Goal: Task Accomplishment & Management: Use online tool/utility

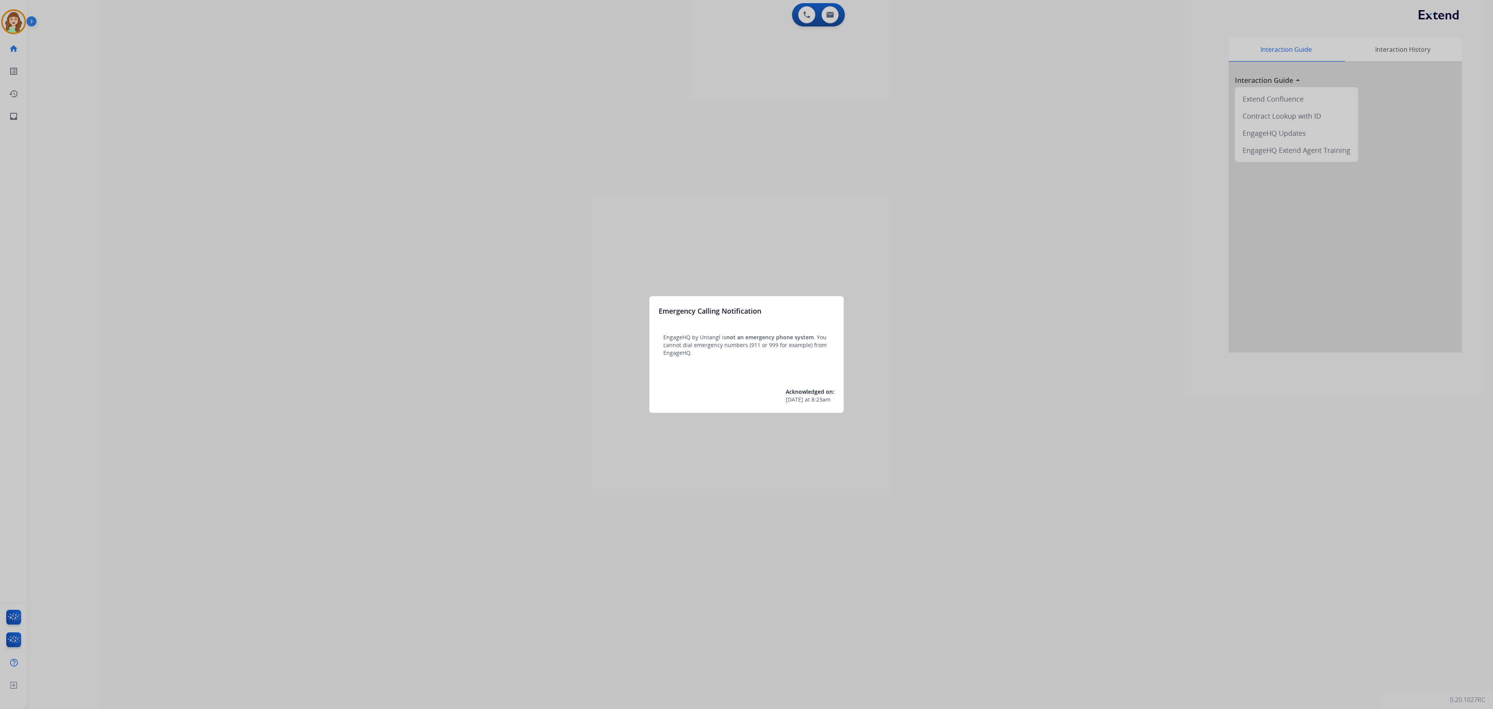
click at [303, 298] on div at bounding box center [746, 354] width 1493 height 709
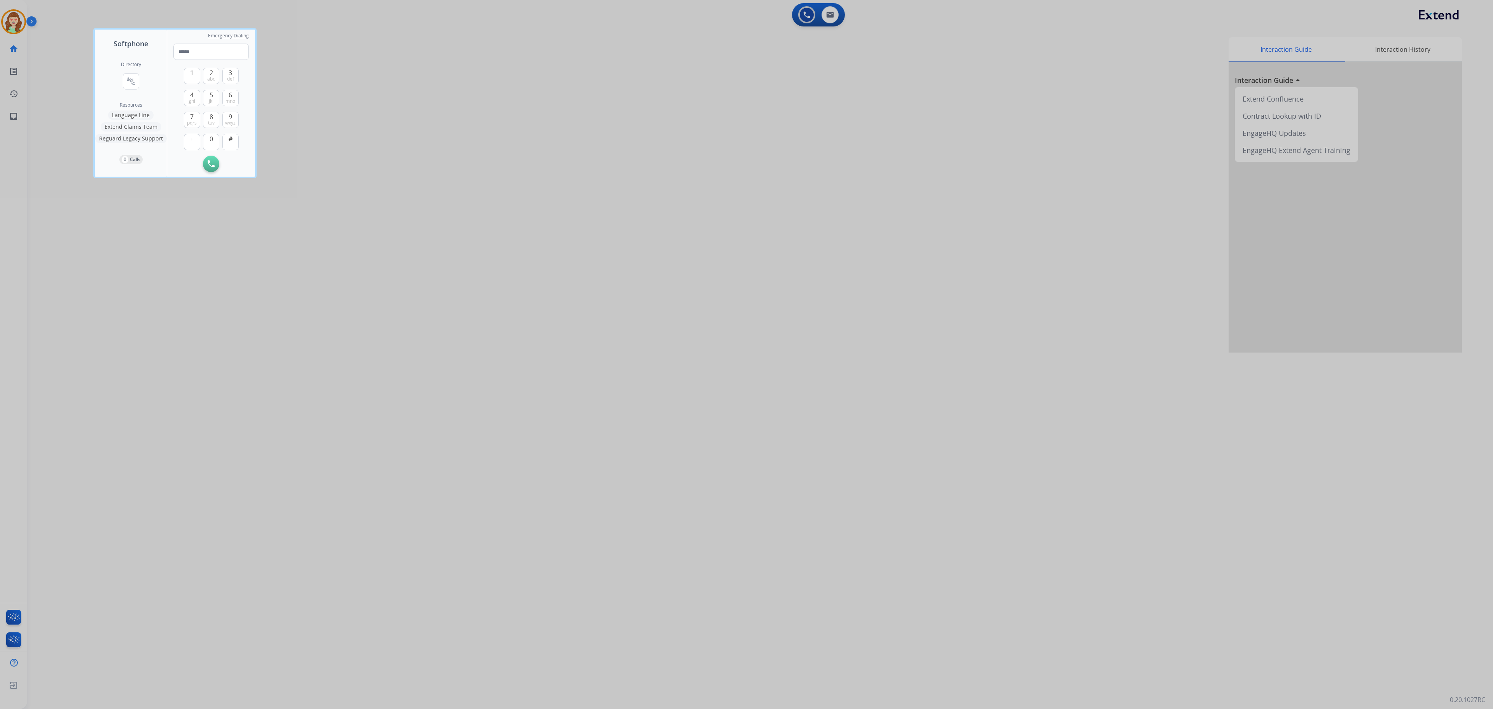
drag, startPoint x: 1142, startPoint y: 270, endPoint x: 1199, endPoint y: 204, distance: 87.1
click at [933, 245] on div at bounding box center [746, 354] width 1493 height 709
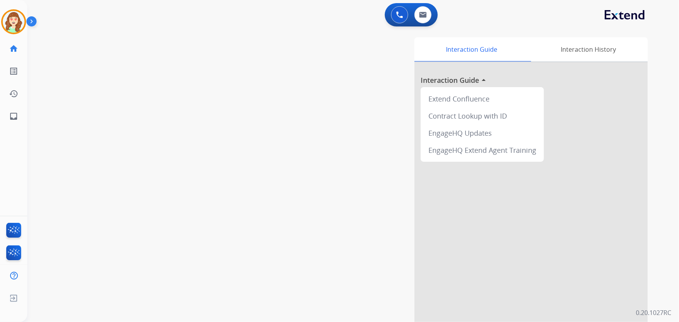
drag, startPoint x: 1360, startPoint y: 26, endPoint x: 245, endPoint y: 73, distance: 1116.3
click at [245, 73] on div "swap_horiz Break voice bridge close_fullscreen Connect 3-Way Call merge_type Se…" at bounding box center [343, 190] width 633 height 324
click at [0, 20] on div "[PERSON_NAME] Queue Edit Avatar Agent: [PERSON_NAME] Profile: Extend_Training CS" at bounding box center [13, 21] width 27 height 25
click at [14, 17] on img at bounding box center [14, 22] width 22 height 22
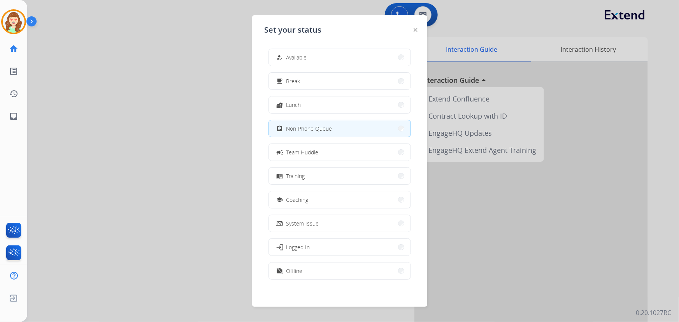
click at [213, 142] on div at bounding box center [339, 161] width 679 height 322
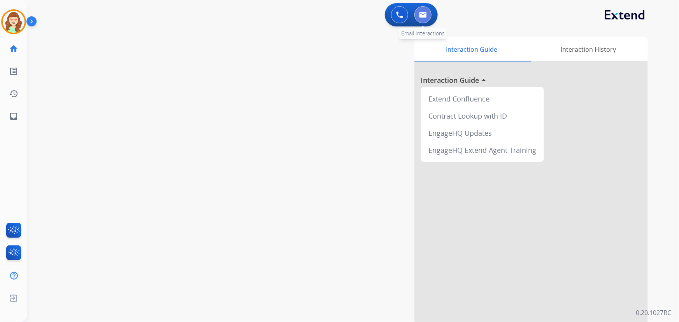
click at [425, 9] on button at bounding box center [422, 14] width 17 height 17
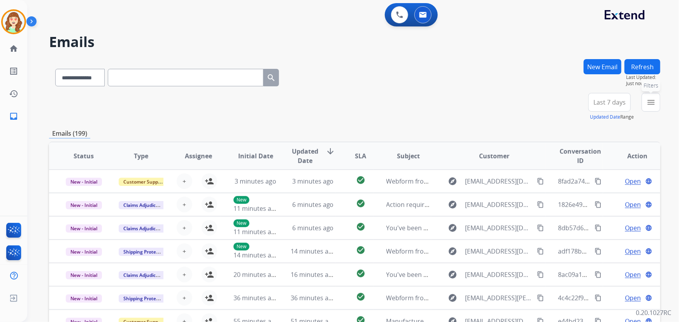
click at [649, 102] on mat-icon "menu" at bounding box center [650, 102] width 9 height 9
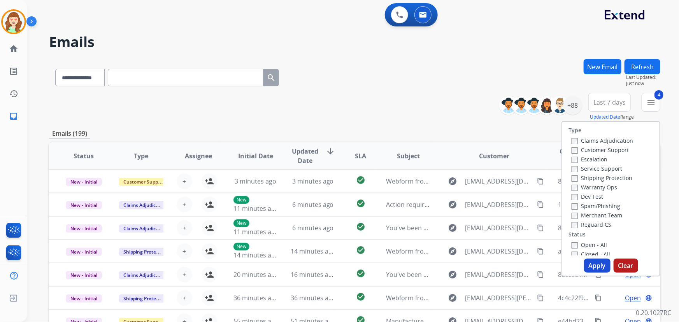
click at [593, 267] on button "Apply" at bounding box center [597, 266] width 26 height 14
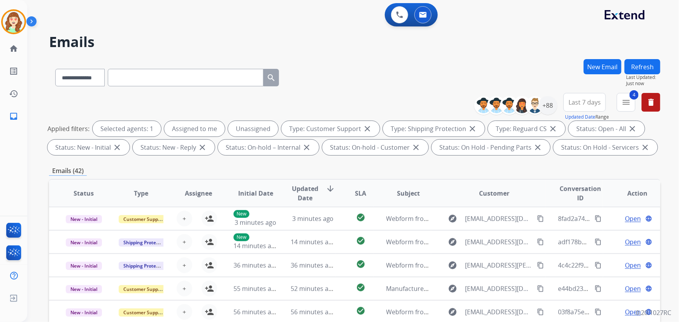
drag, startPoint x: 578, startPoint y: 103, endPoint x: 583, endPoint y: 116, distance: 14.2
click at [579, 103] on span "Last 7 days" at bounding box center [584, 102] width 32 height 3
click at [581, 196] on div "Last 90 days" at bounding box center [581, 197] width 43 height 12
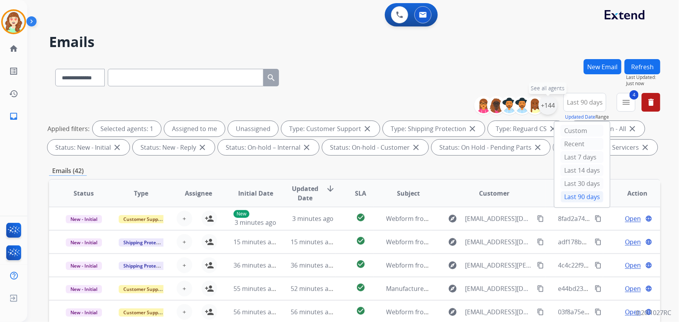
click at [553, 109] on div "+144" at bounding box center [547, 105] width 19 height 19
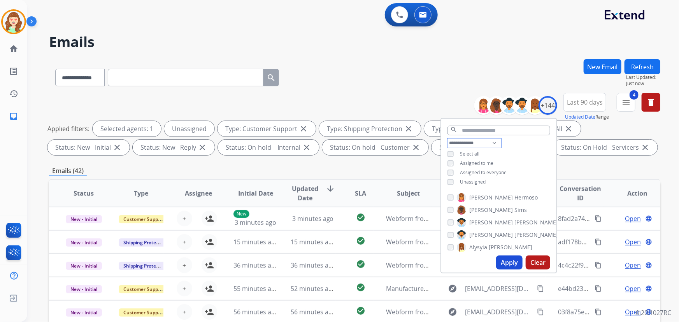
drag, startPoint x: 457, startPoint y: 140, endPoint x: 460, endPoint y: 146, distance: 6.8
click at [460, 144] on select "**********" at bounding box center [474, 142] width 54 height 9
select select "**********"
click at [447, 138] on select "**********" at bounding box center [474, 142] width 54 height 9
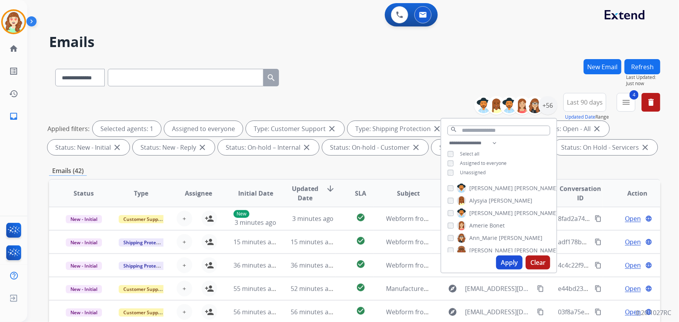
click at [507, 262] on button "Apply" at bounding box center [509, 262] width 26 height 14
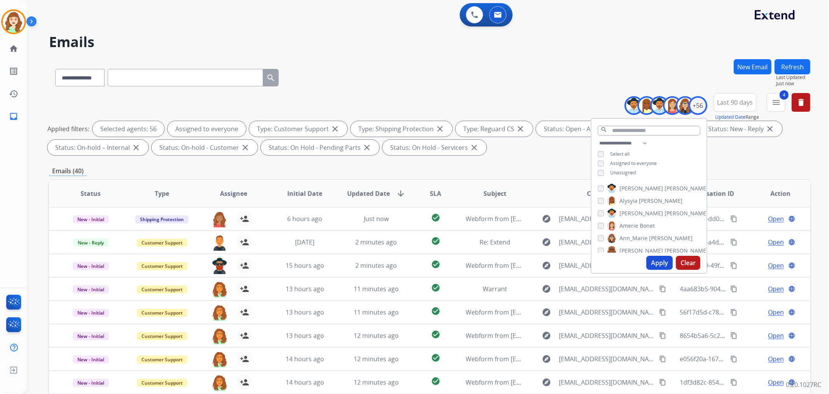
drag, startPoint x: 642, startPoint y: 2, endPoint x: 522, endPoint y: 117, distance: 166.1
click at [522, 117] on div "**********" at bounding box center [430, 125] width 762 height 65
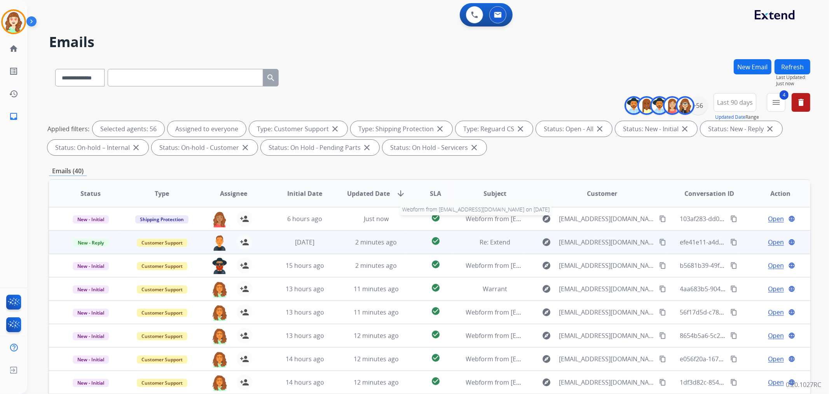
scroll to position [86, 0]
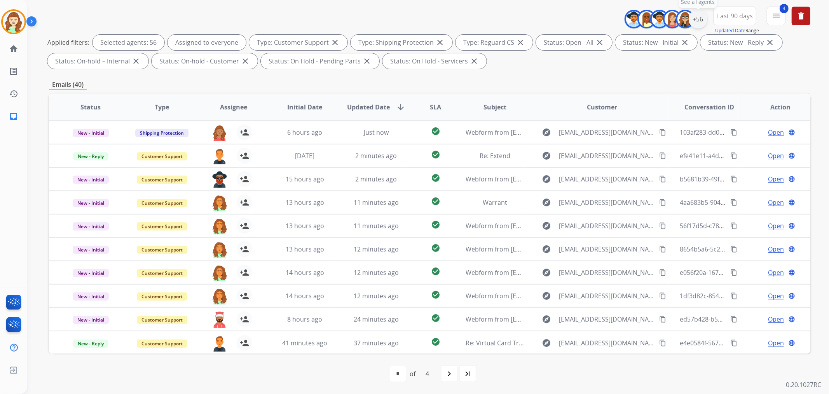
click at [695, 20] on div "+56" at bounding box center [698, 19] width 19 height 19
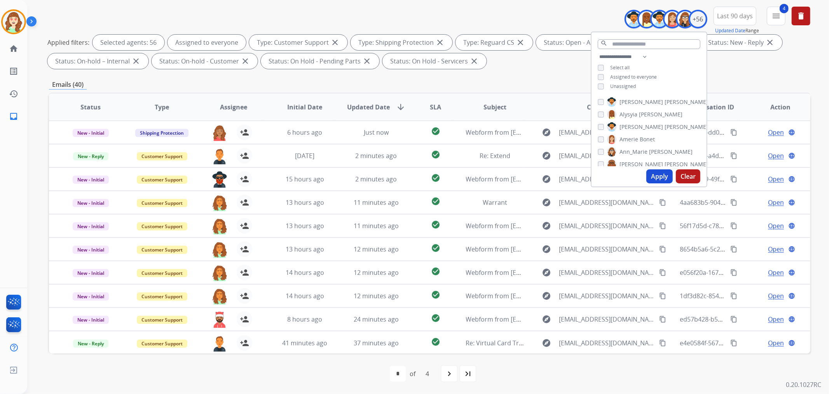
drag, startPoint x: 689, startPoint y: 176, endPoint x: 627, endPoint y: 176, distance: 61.8
click at [689, 176] on button "Clear" at bounding box center [688, 176] width 24 height 14
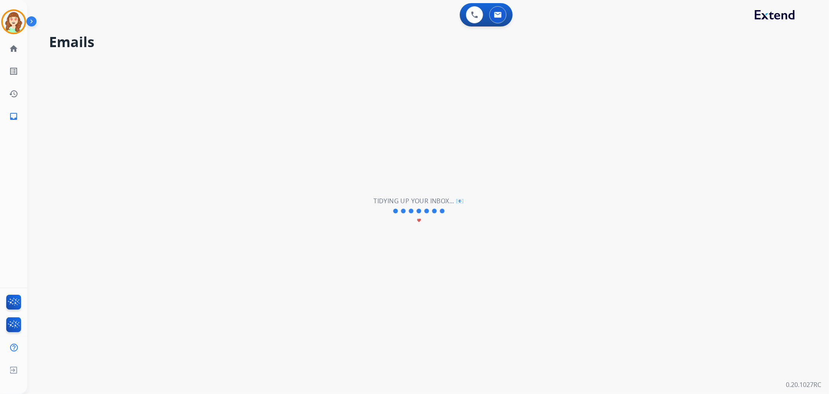
scroll to position [0, 0]
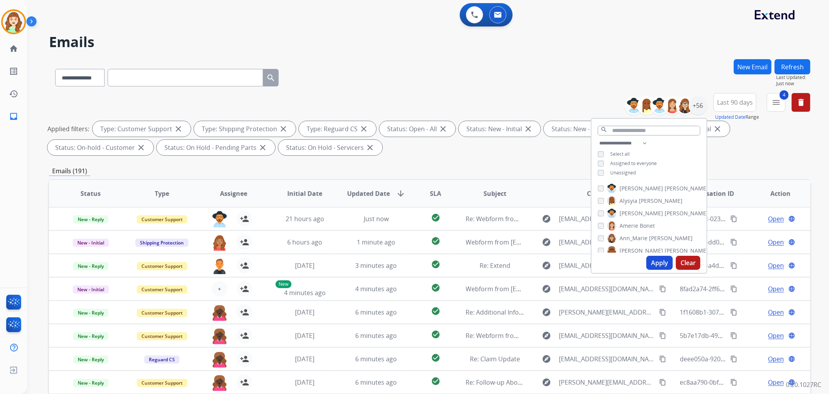
click at [605, 191] on div "[PERSON_NAME]" at bounding box center [653, 188] width 110 height 9
click at [603, 226] on div "[PERSON_NAME] [PERSON_NAME]" at bounding box center [626, 225] width 57 height 9
click at [604, 234] on div "[PERSON_NAME]" at bounding box center [625, 231] width 54 height 9
click at [600, 240] on div "[PERSON_NAME]" at bounding box center [644, 244] width 92 height 9
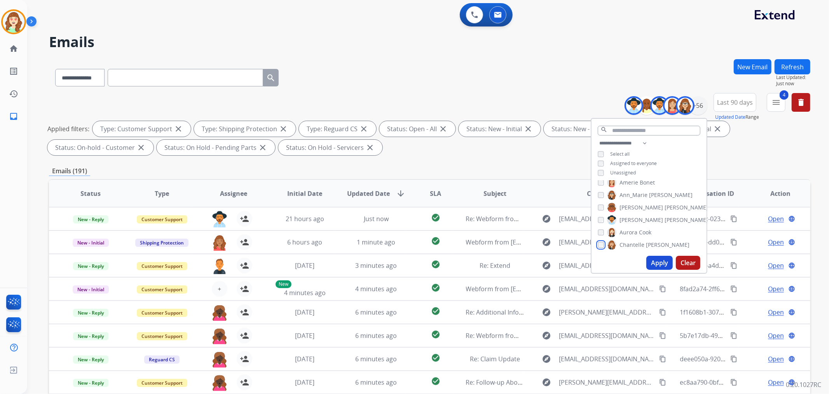
scroll to position [86, 0]
click at [656, 264] on button "Apply" at bounding box center [660, 262] width 26 height 14
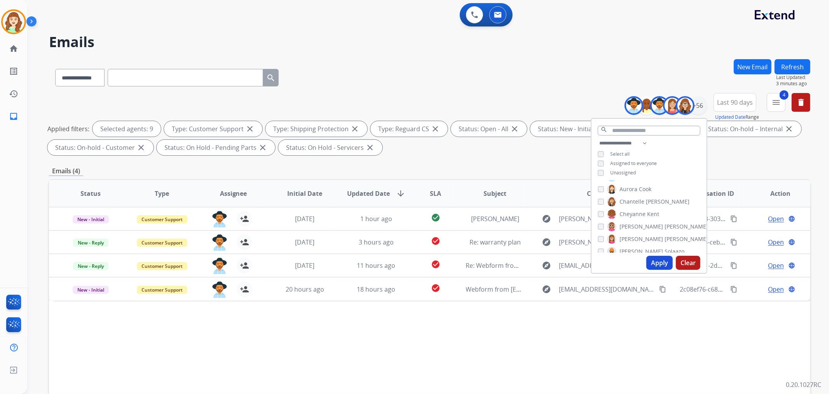
drag, startPoint x: 302, startPoint y: 73, endPoint x: 0, endPoint y: 414, distance: 455.4
drag, startPoint x: 0, startPoint y: 414, endPoint x: 187, endPoint y: 367, distance: 192.7
click at [184, 375] on div "Status Type Assignee Initial Date Updated Date arrow_downward SLA Subject Custo…" at bounding box center [430, 309] width 762 height 261
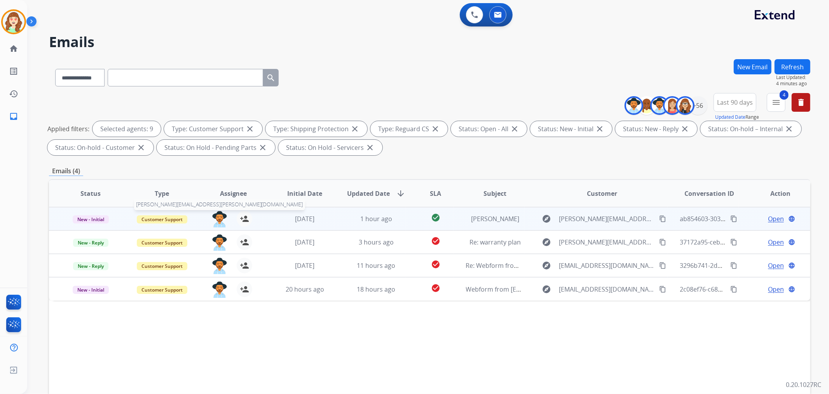
click at [219, 217] on img at bounding box center [220, 219] width 16 height 16
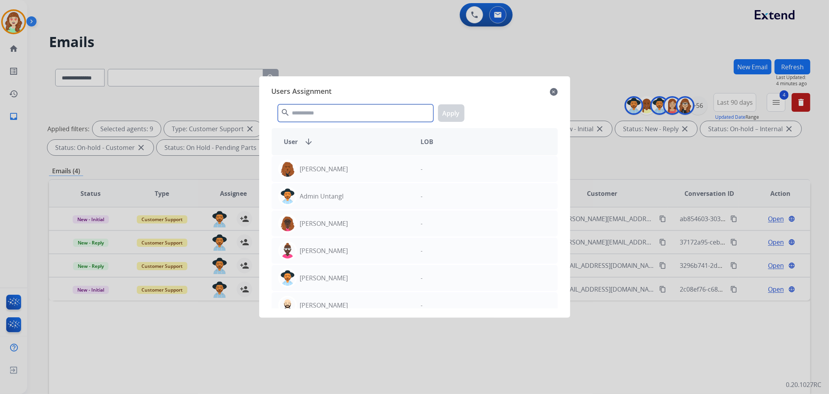
click at [334, 118] on input "text" at bounding box center [356, 112] width 156 height 17
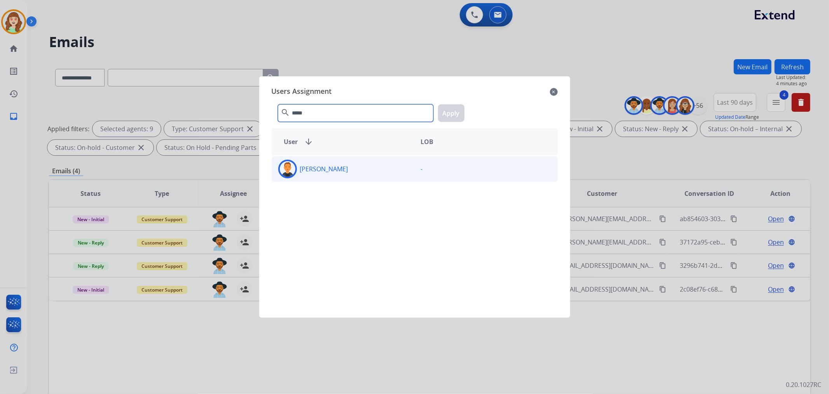
type input "*****"
click at [351, 165] on div "[PERSON_NAME]" at bounding box center [343, 168] width 143 height 19
drag, startPoint x: 456, startPoint y: 117, endPoint x: 219, endPoint y: 238, distance: 265.7
click at [449, 121] on button "Apply" at bounding box center [451, 112] width 26 height 17
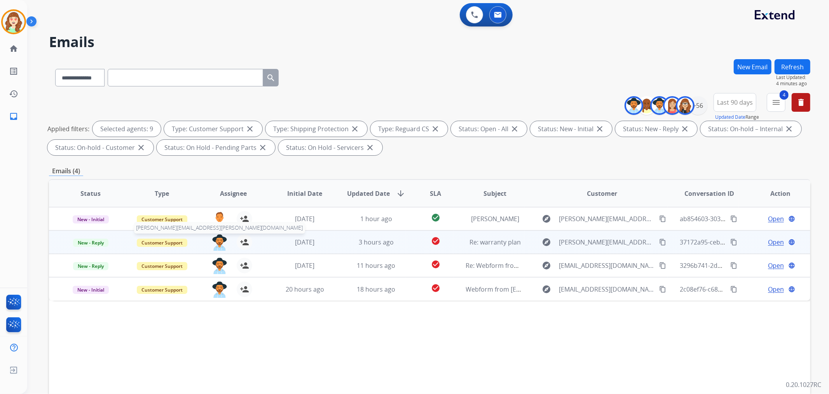
click at [217, 240] on img at bounding box center [220, 242] width 16 height 16
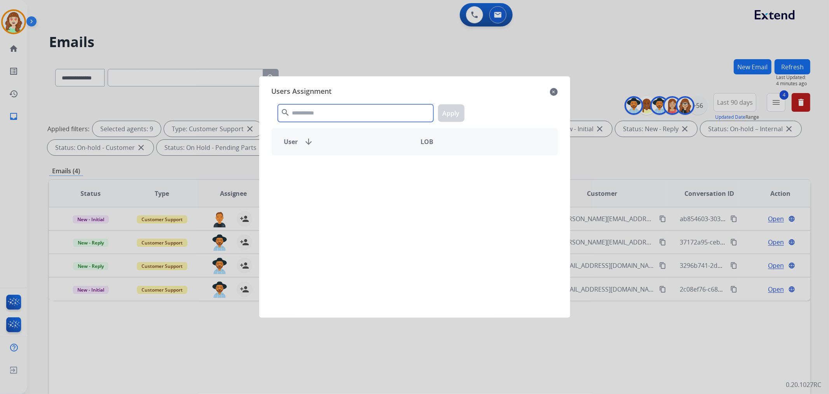
click at [353, 119] on input "text" at bounding box center [356, 112] width 156 height 17
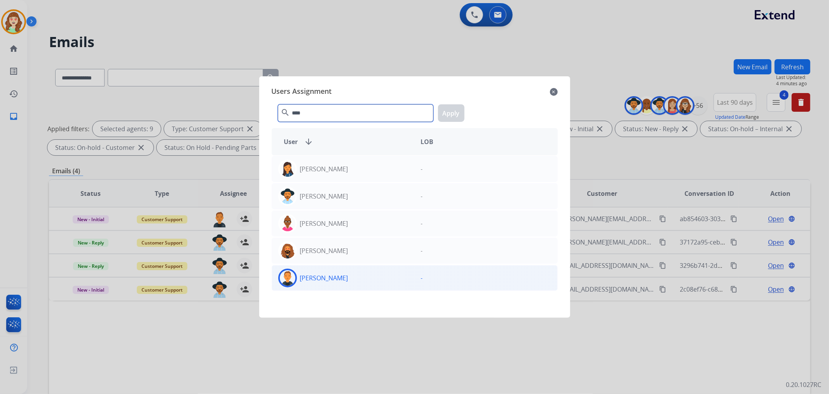
type input "****"
drag, startPoint x: 351, startPoint y: 281, endPoint x: 361, endPoint y: 277, distance: 10.5
click at [361, 277] on div "[PERSON_NAME]" at bounding box center [343, 277] width 143 height 19
click at [450, 122] on div "**** search Apply" at bounding box center [415, 111] width 286 height 27
drag, startPoint x: 450, startPoint y: 111, endPoint x: 215, endPoint y: 230, distance: 263.5
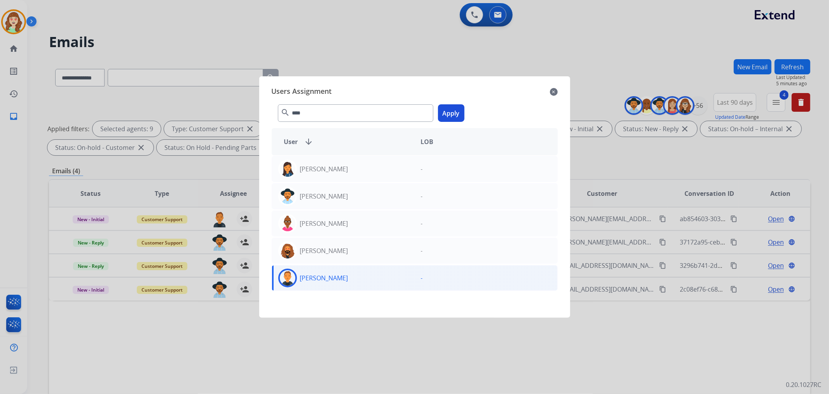
click at [449, 112] on button "Apply" at bounding box center [451, 112] width 26 height 17
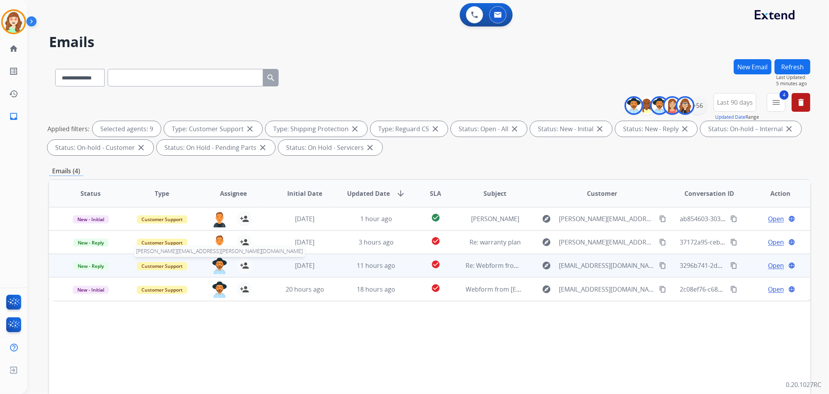
click at [219, 262] on img at bounding box center [220, 265] width 16 height 16
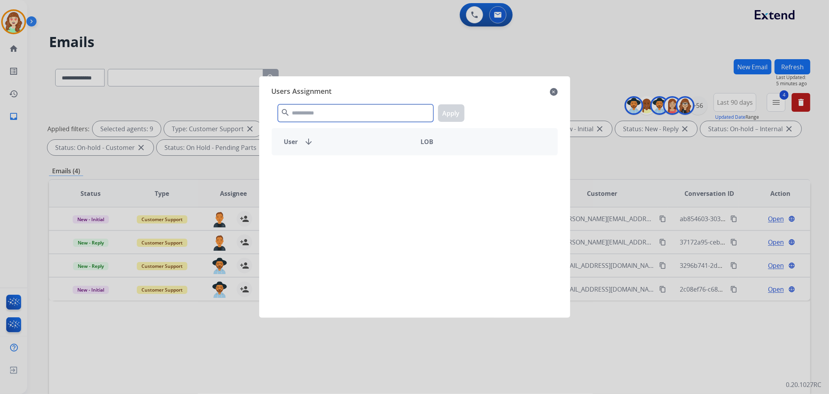
click at [364, 117] on input "text" at bounding box center [356, 112] width 156 height 17
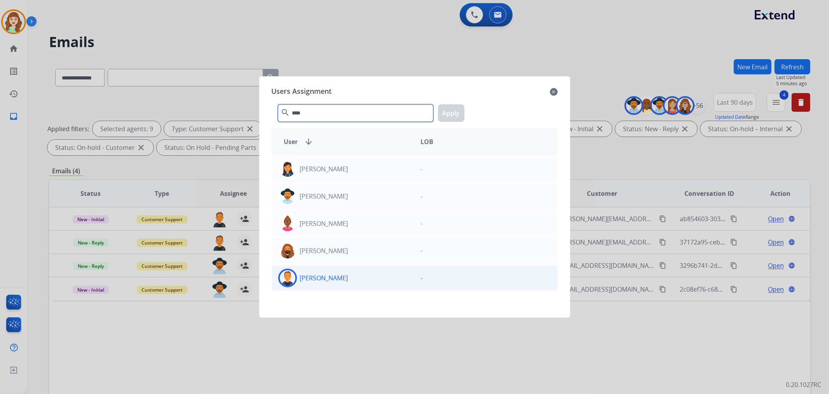
type input "****"
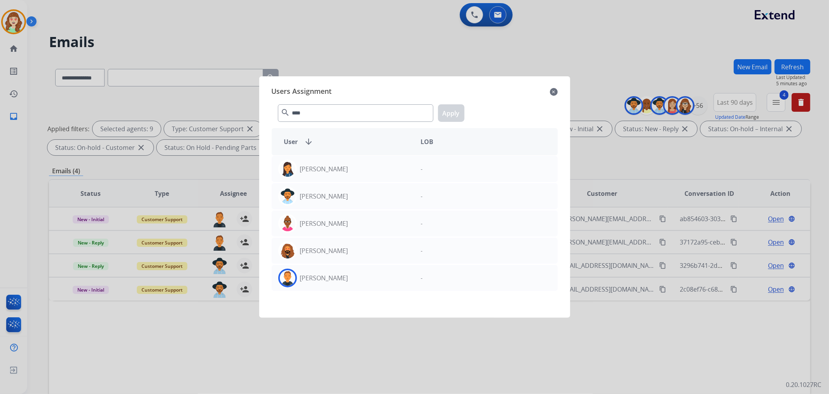
drag, startPoint x: 357, startPoint y: 278, endPoint x: 467, endPoint y: 125, distance: 188.8
click at [372, 264] on div "[PERSON_NAME] - [PERSON_NAME] - [PERSON_NAME] - [PERSON_NAME] - [PERSON_NAME] -" at bounding box center [415, 231] width 286 height 153
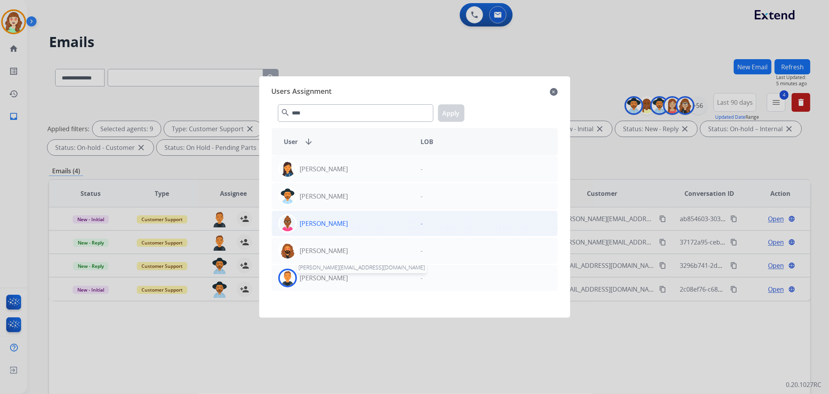
drag, startPoint x: 334, startPoint y: 282, endPoint x: 425, endPoint y: 216, distance: 112.2
click at [344, 278] on div "[PERSON_NAME] [PERSON_NAME][EMAIL_ADDRESS][DOMAIN_NAME]" at bounding box center [343, 277] width 143 height 19
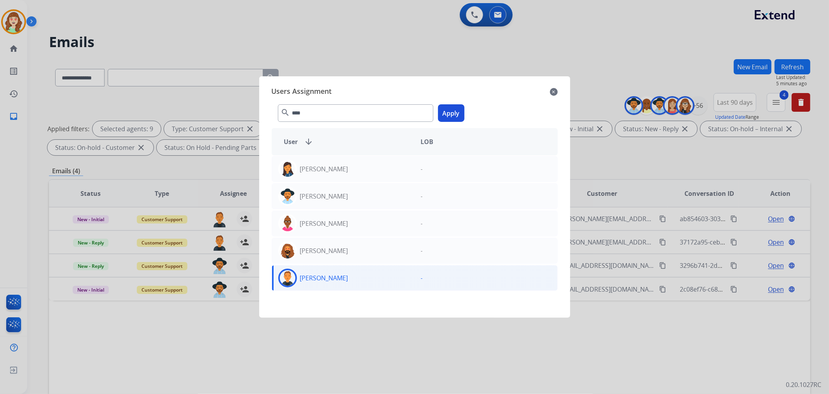
click at [453, 110] on button "Apply" at bounding box center [451, 112] width 26 height 17
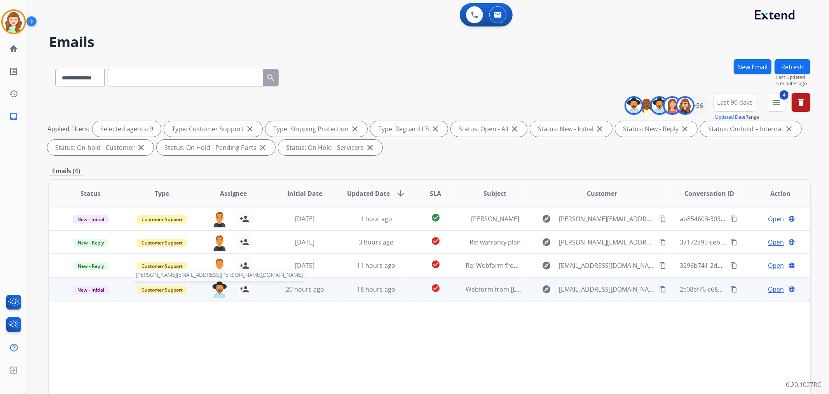
click at [217, 288] on img at bounding box center [220, 289] width 16 height 16
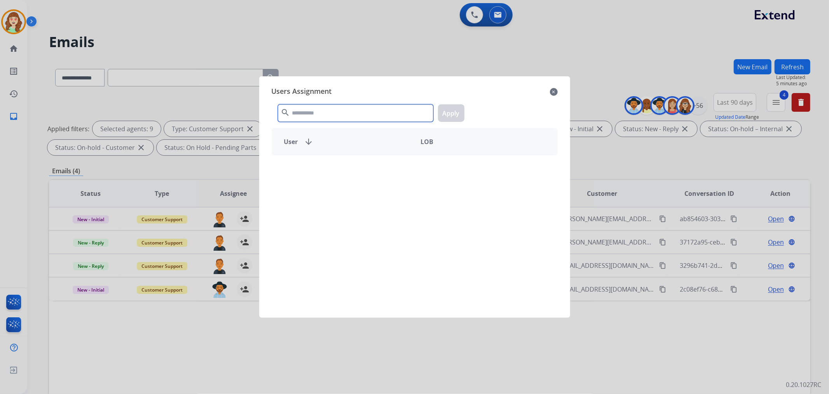
click at [356, 109] on input "text" at bounding box center [356, 112] width 156 height 17
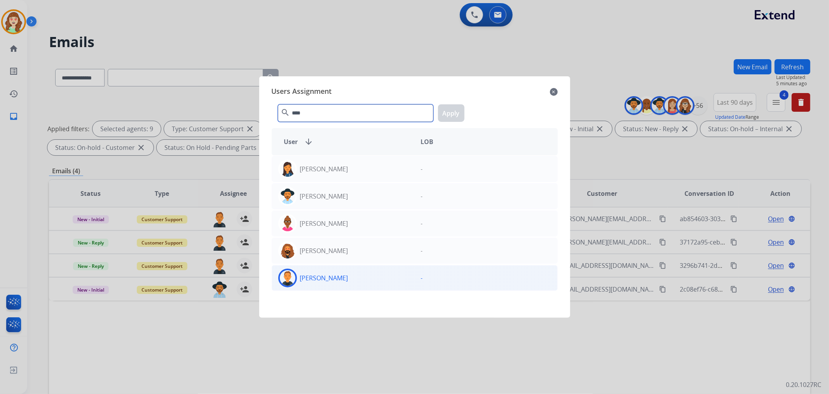
type input "****"
click at [351, 276] on div "[PERSON_NAME]" at bounding box center [343, 277] width 143 height 19
click at [449, 111] on button "Apply" at bounding box center [451, 112] width 26 height 17
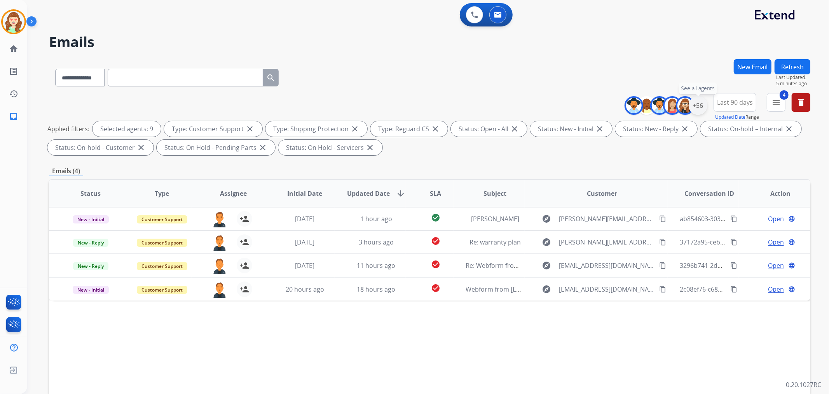
click at [696, 103] on div "+56" at bounding box center [698, 105] width 19 height 19
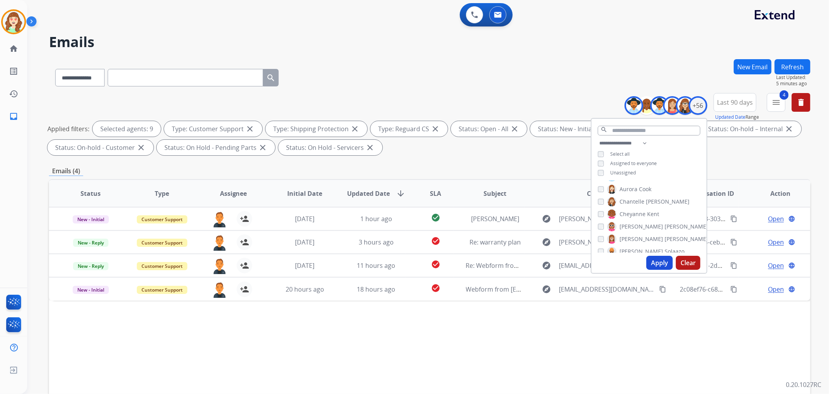
scroll to position [129, 0]
drag, startPoint x: 655, startPoint y: 261, endPoint x: 629, endPoint y: 182, distance: 83.8
click at [655, 261] on button "Apply" at bounding box center [660, 262] width 26 height 14
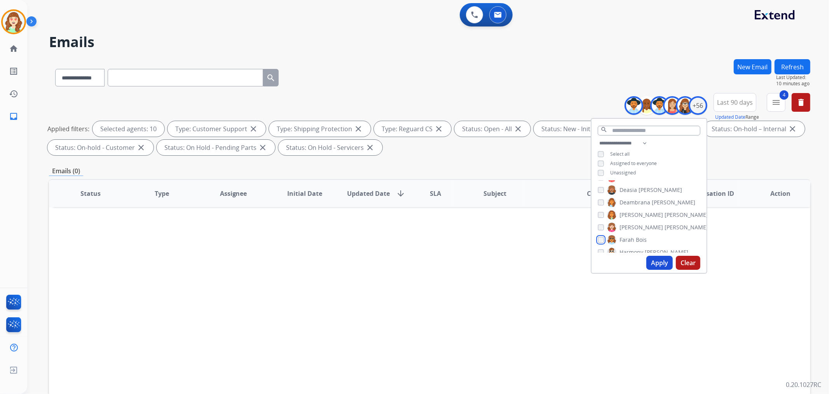
scroll to position [216, 0]
click at [659, 264] on button "Apply" at bounding box center [660, 262] width 26 height 14
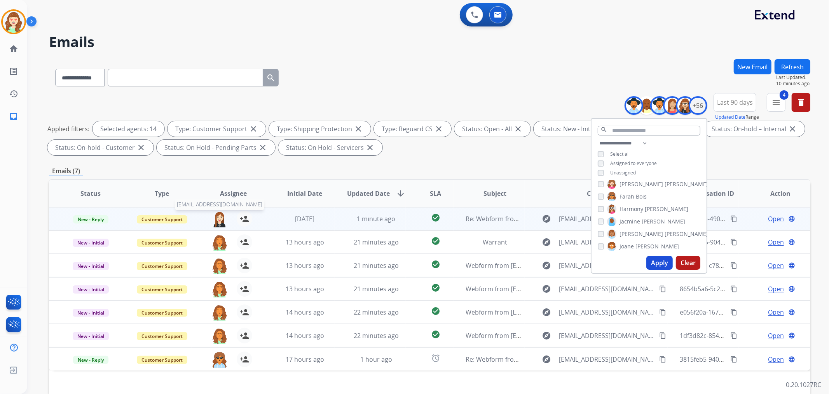
click at [216, 217] on img at bounding box center [220, 219] width 16 height 16
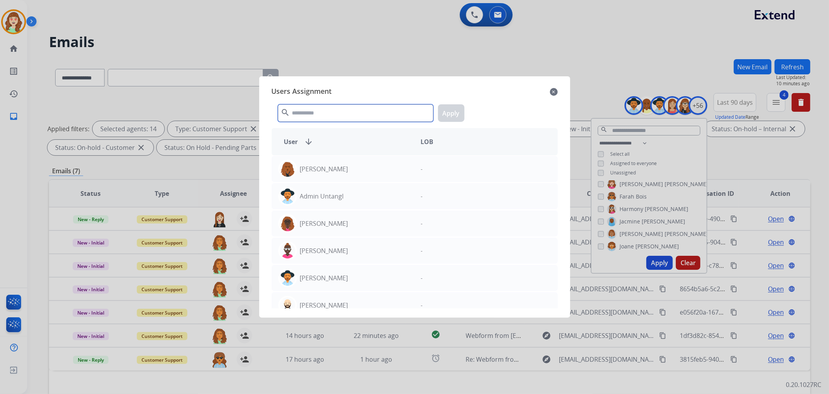
click at [330, 110] on input "text" at bounding box center [356, 112] width 156 height 17
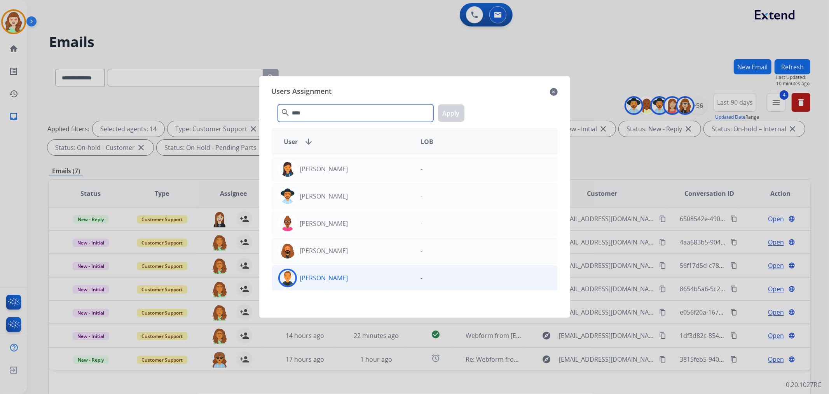
type input "****"
click at [344, 277] on div "[PERSON_NAME]" at bounding box center [343, 277] width 143 height 19
click at [446, 122] on div "**** search Apply" at bounding box center [415, 111] width 286 height 27
